Goal: Information Seeking & Learning: Find specific fact

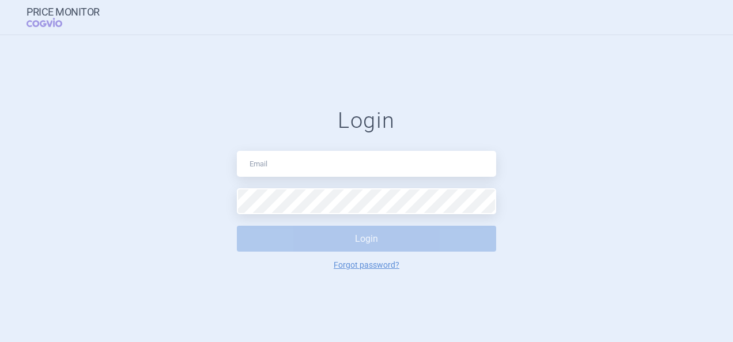
type input "[PERSON_NAME][EMAIL_ADDRESS][PERSON_NAME][PERSON_NAME][DOMAIN_NAME]"
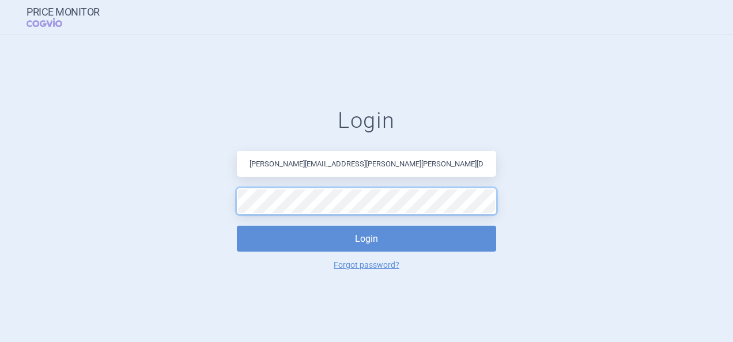
click at [237, 226] on button "Login" at bounding box center [366, 239] width 259 height 26
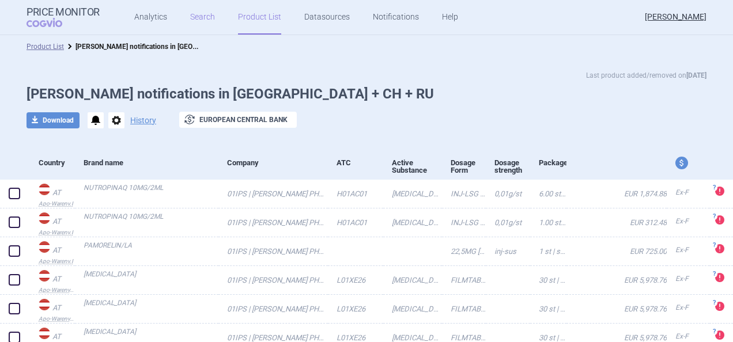
click at [206, 18] on link "Search" at bounding box center [202, 17] width 25 height 35
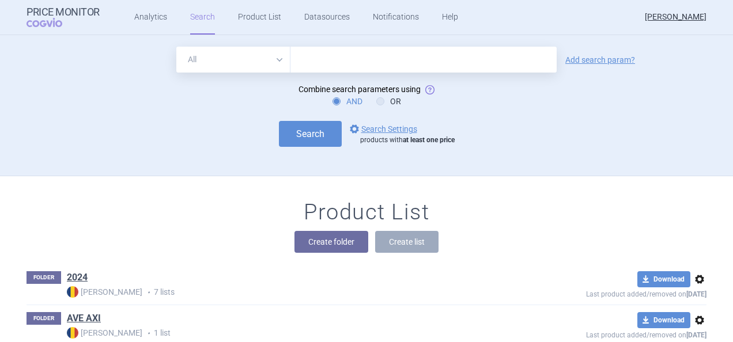
click at [267, 71] on select "All Brand Name ATC Company Active Substance Country Newer than" at bounding box center [233, 60] width 114 height 26
select select "brandName"
click at [176, 47] on select "All Brand Name ATC Company Active Substance Country Newer than" at bounding box center [233, 60] width 114 height 26
click at [318, 67] on input "text" at bounding box center [423, 60] width 266 height 26
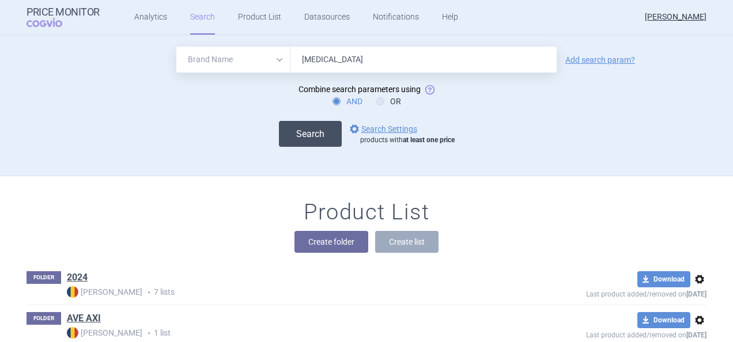
type input "[MEDICAL_DATA]"
click at [301, 136] on button "Search" at bounding box center [310, 134] width 63 height 26
select select "brandName"
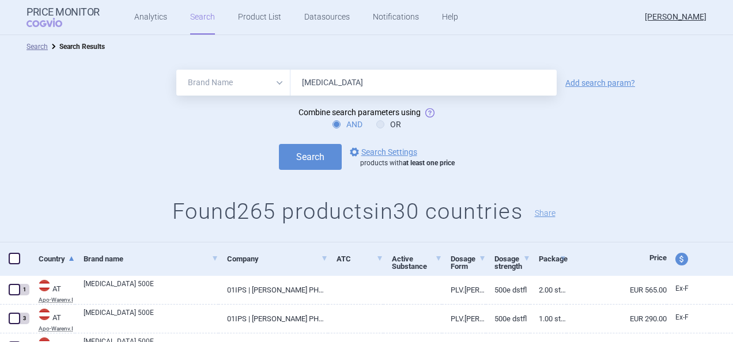
click at [446, 95] on input "[MEDICAL_DATA]" at bounding box center [423, 83] width 266 height 26
click at [321, 159] on button "Search" at bounding box center [310, 157] width 63 height 26
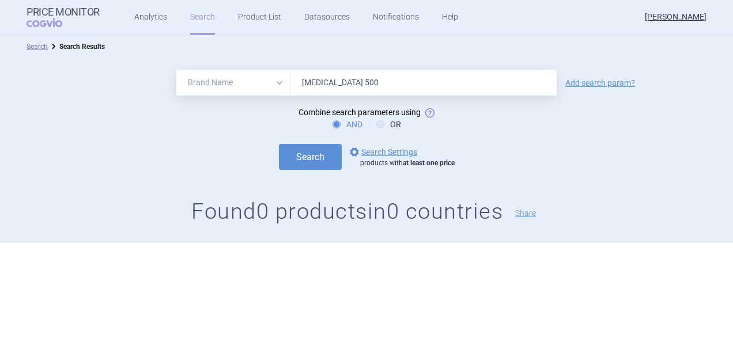
click at [352, 83] on input "[MEDICAL_DATA] 500" at bounding box center [423, 83] width 266 height 26
type input "[MEDICAL_DATA]"
click at [291, 149] on button "Search" at bounding box center [310, 157] width 63 height 26
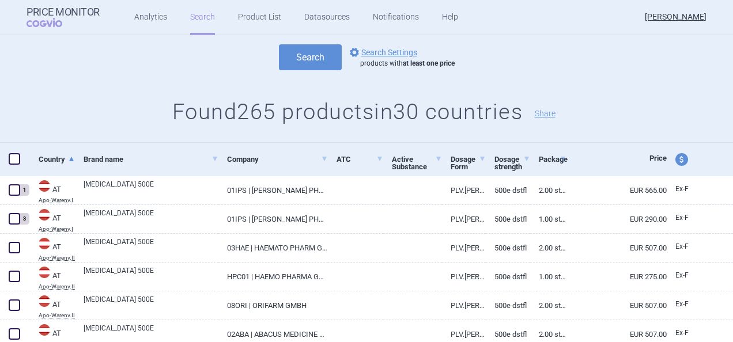
scroll to position [153, 0]
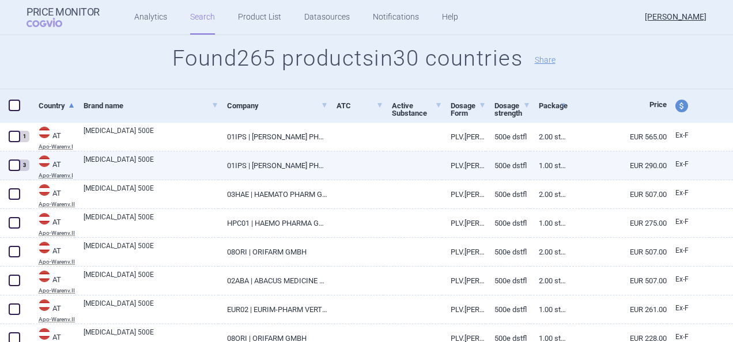
click at [16, 167] on span at bounding box center [15, 166] width 12 height 12
checkbox input "true"
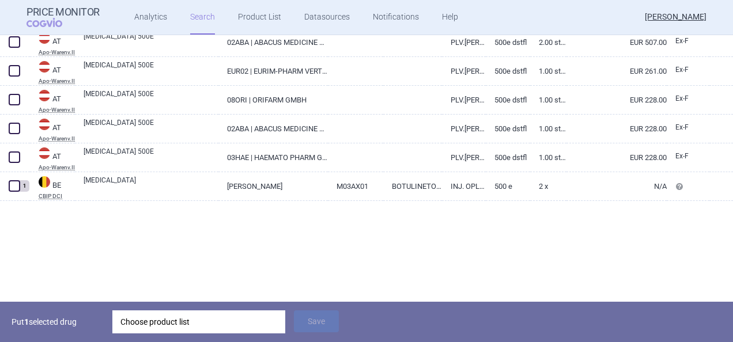
scroll to position [0, 0]
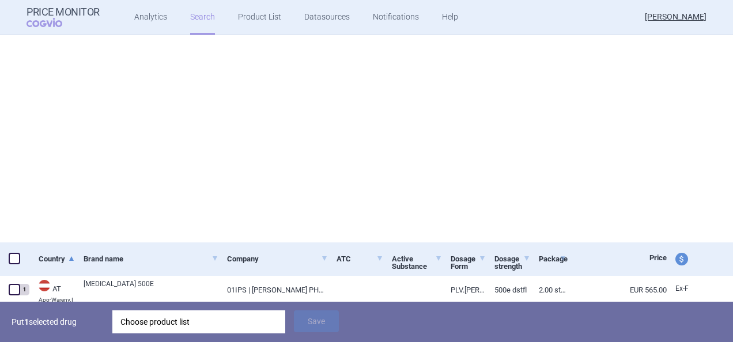
select select "brandName"
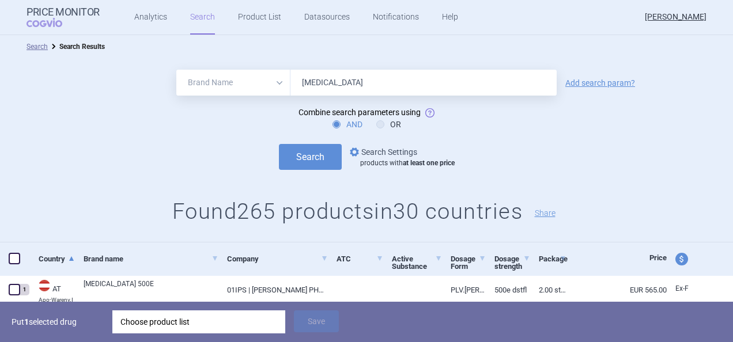
click at [386, 150] on link "options Search Settings" at bounding box center [382, 152] width 70 height 14
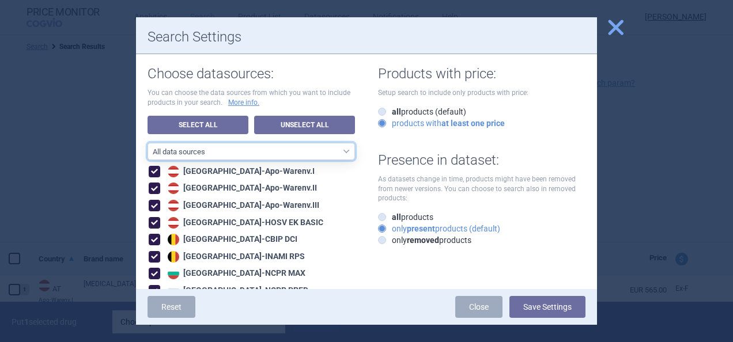
click at [336, 153] on select "All data sources RO reference sources ([MEDICAL_DATA] LauerTaxe included)" at bounding box center [250, 151] width 207 height 17
click at [147, 143] on select "All data sources RO reference sources ([MEDICAL_DATA] LauerTaxe included)" at bounding box center [250, 151] width 207 height 17
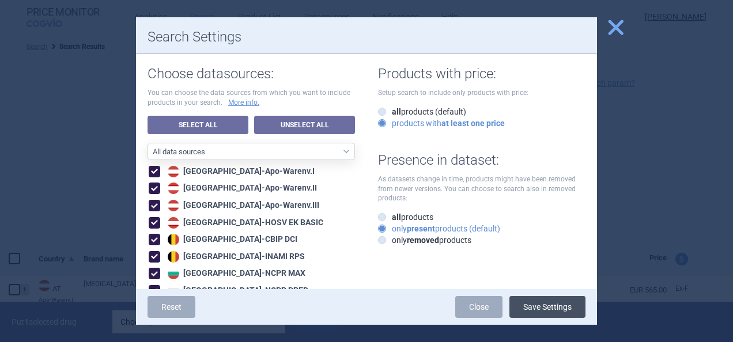
click at [537, 304] on button "Save Settings" at bounding box center [547, 307] width 76 height 22
